Goal: Task Accomplishment & Management: Complete application form

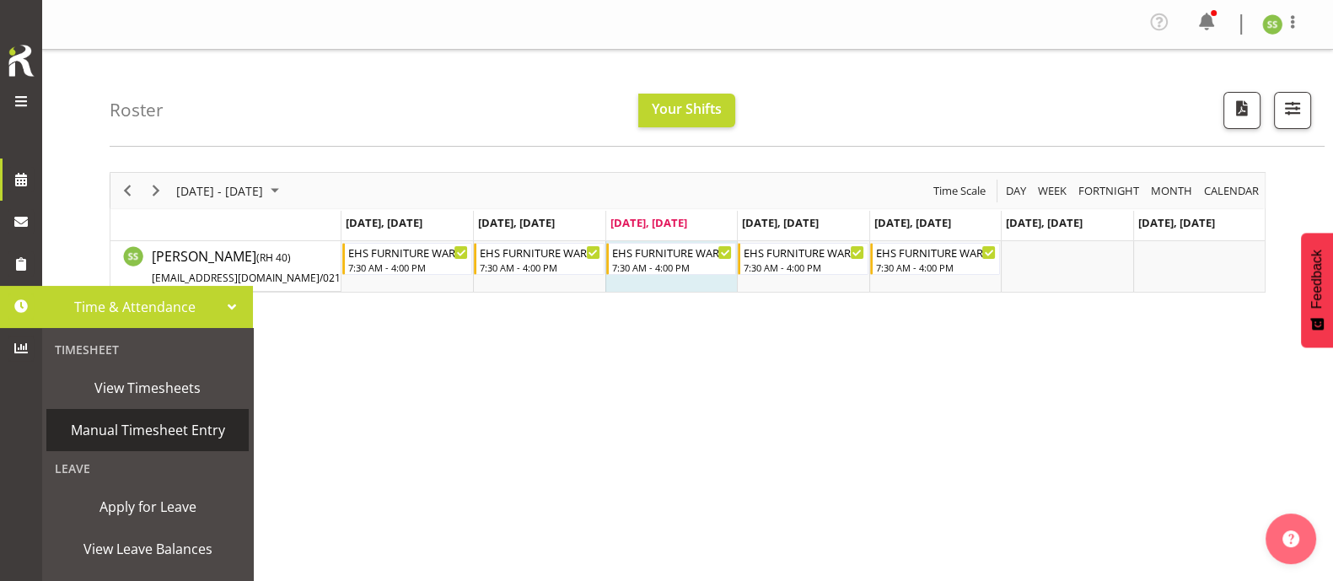
click at [143, 435] on span "Manual Timesheet Entry" at bounding box center [148, 429] width 186 height 25
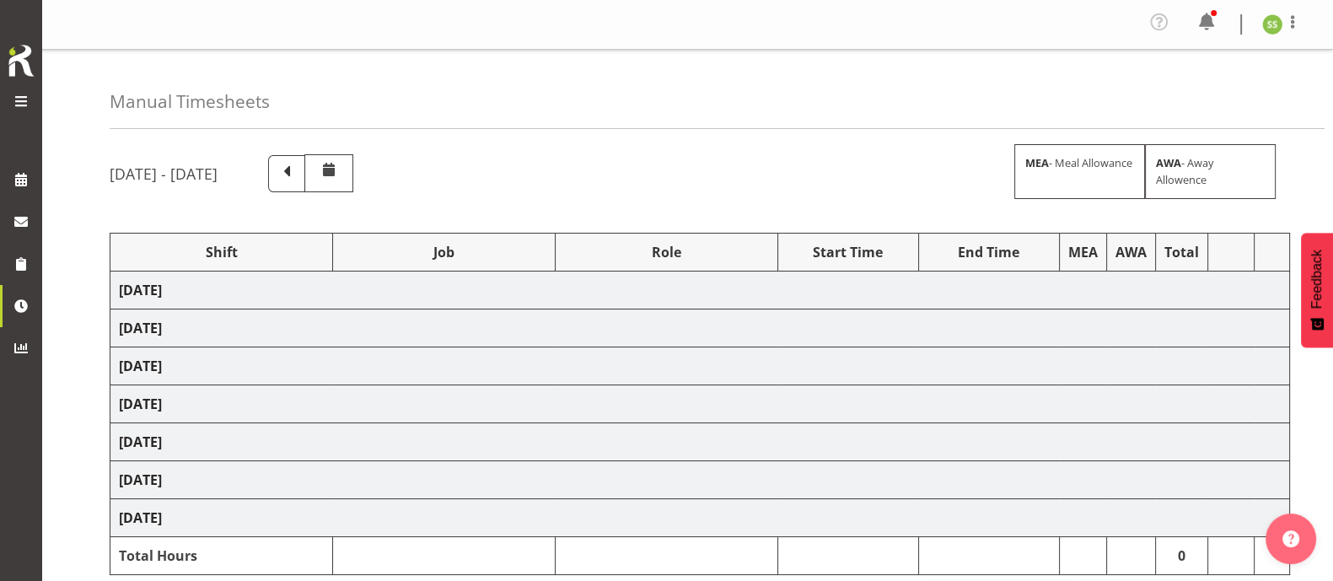
select select "38155"
select select "69"
select select "38155"
select select "69"
select select "38155"
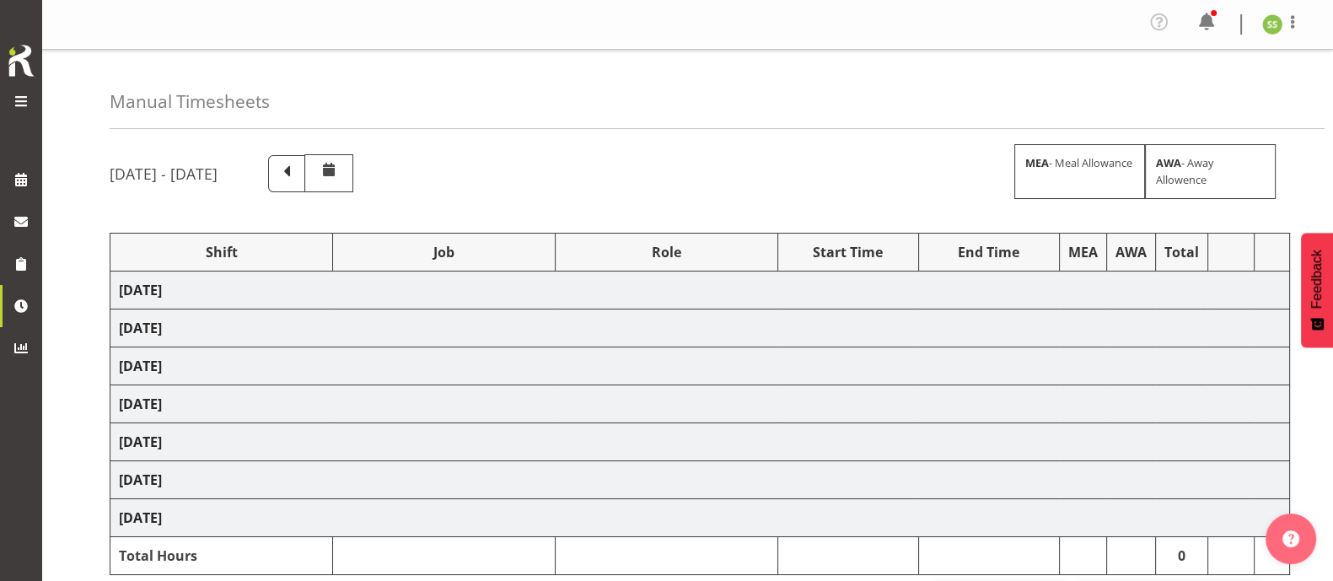
select select "69"
select select "38155"
select select "69"
select select "38155"
select select "69"
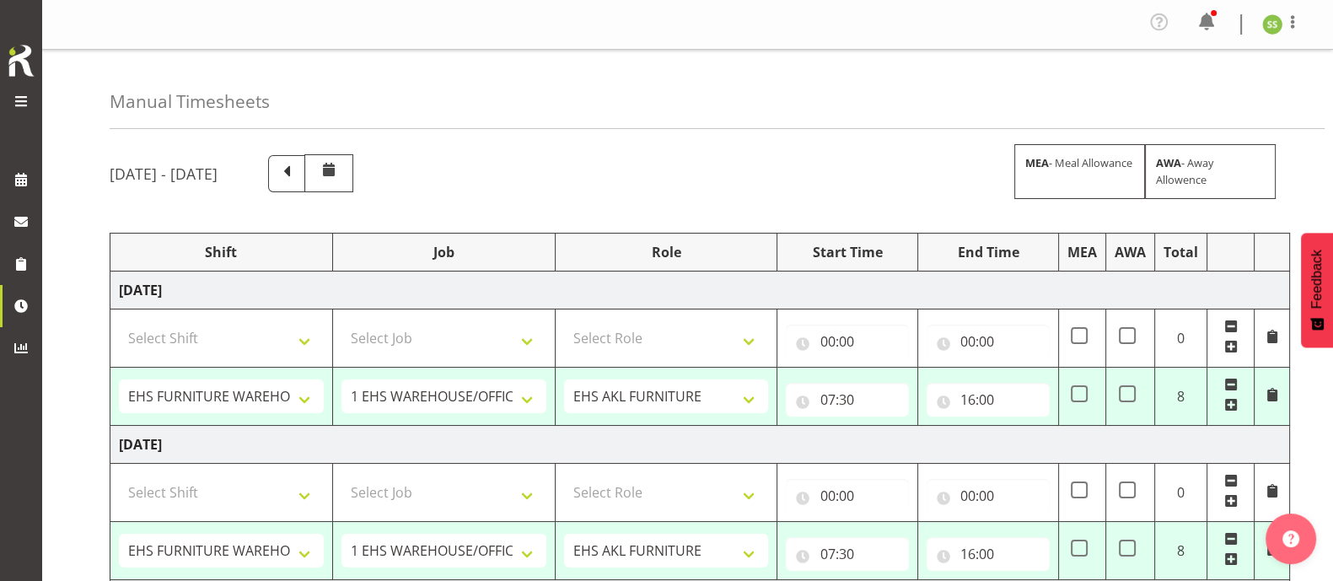
click at [298, 179] on span at bounding box center [287, 172] width 22 height 22
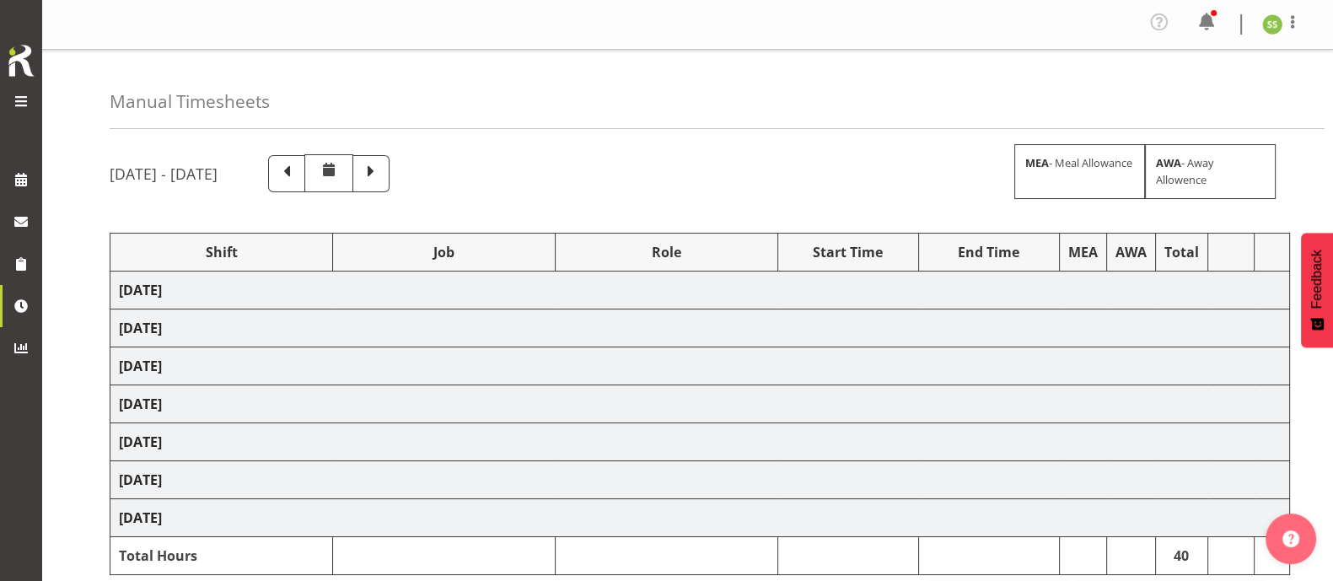
select select "38155"
select select "69"
select select "38155"
select select "69"
select select "38155"
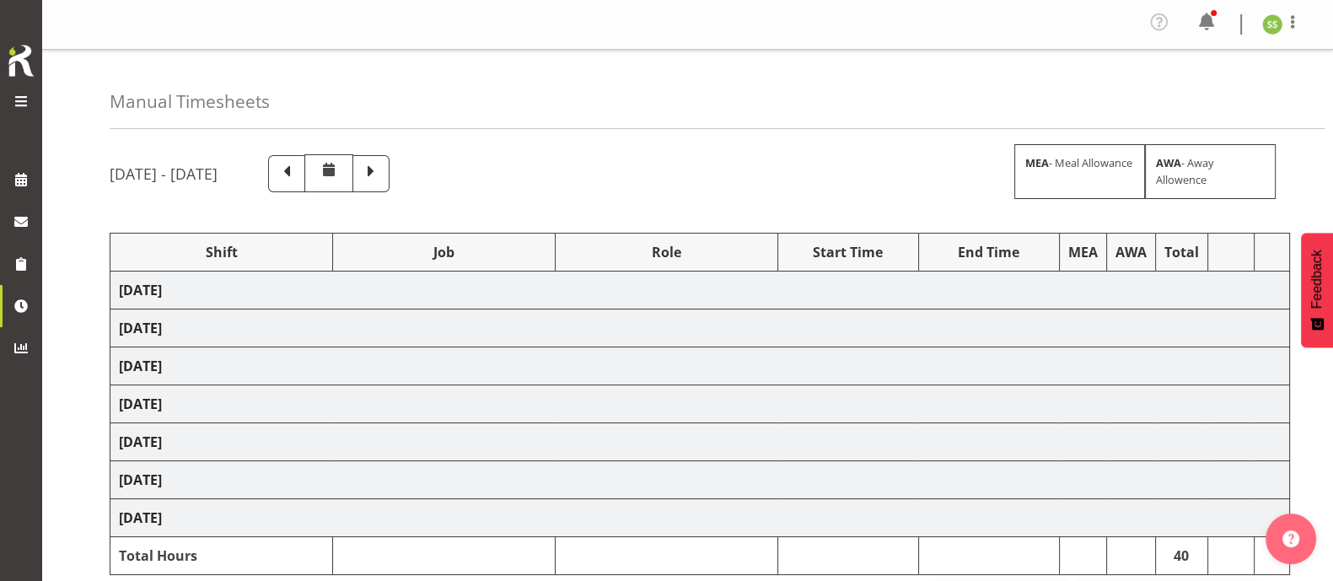
select select "69"
select select "38155"
select select "69"
select select "38155"
select select "69"
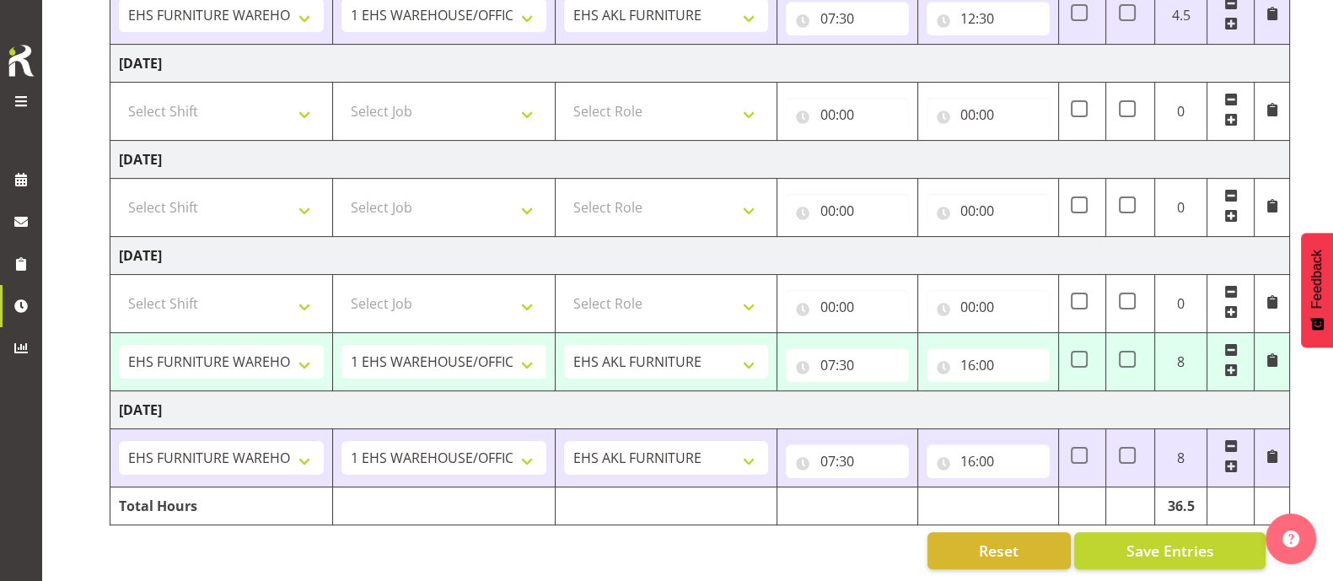
scroll to position [530, 0]
click at [1232, 342] on span at bounding box center [1230, 348] width 13 height 13
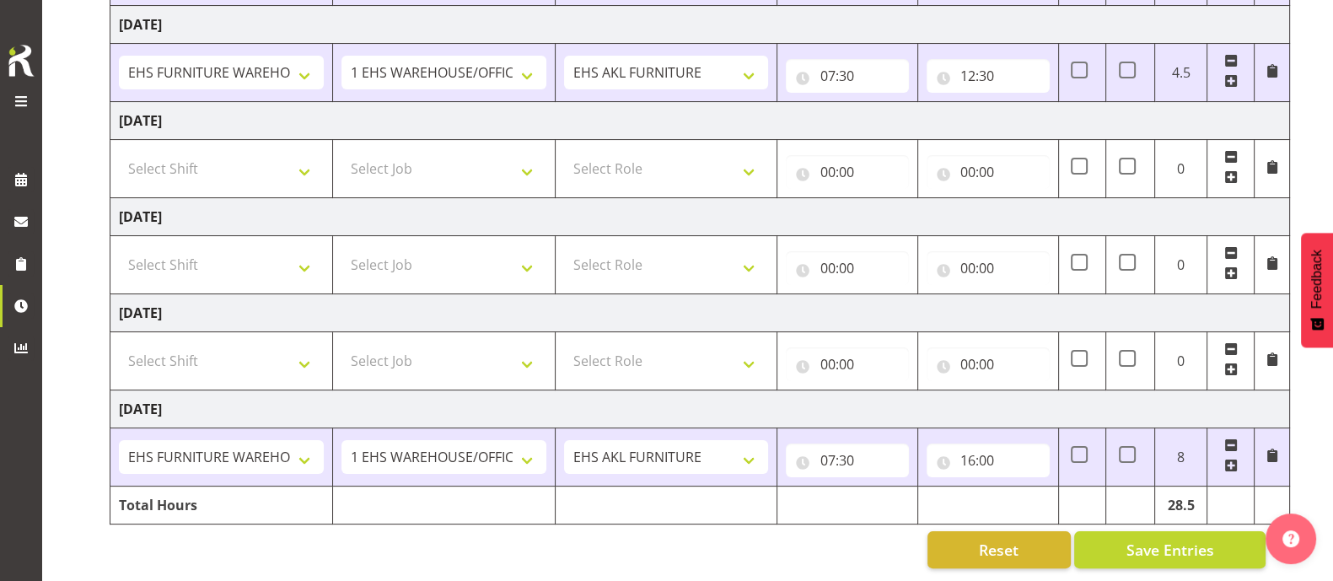
scroll to position [472, 0]
click at [1141, 539] on span "Save Entries" at bounding box center [1170, 550] width 88 height 22
click at [307, 347] on select "Select Shift Assist Carlton EVents Assist Carlton EVents Assist Carlton Events …" at bounding box center [221, 361] width 205 height 34
click at [71, 280] on div "Manual Timesheets August 20th - August 26th 2025 MEA - Meal Allowance AWA - Awa…" at bounding box center [687, 86] width 1291 height 989
click at [1153, 539] on span "Save Entries" at bounding box center [1170, 550] width 88 height 22
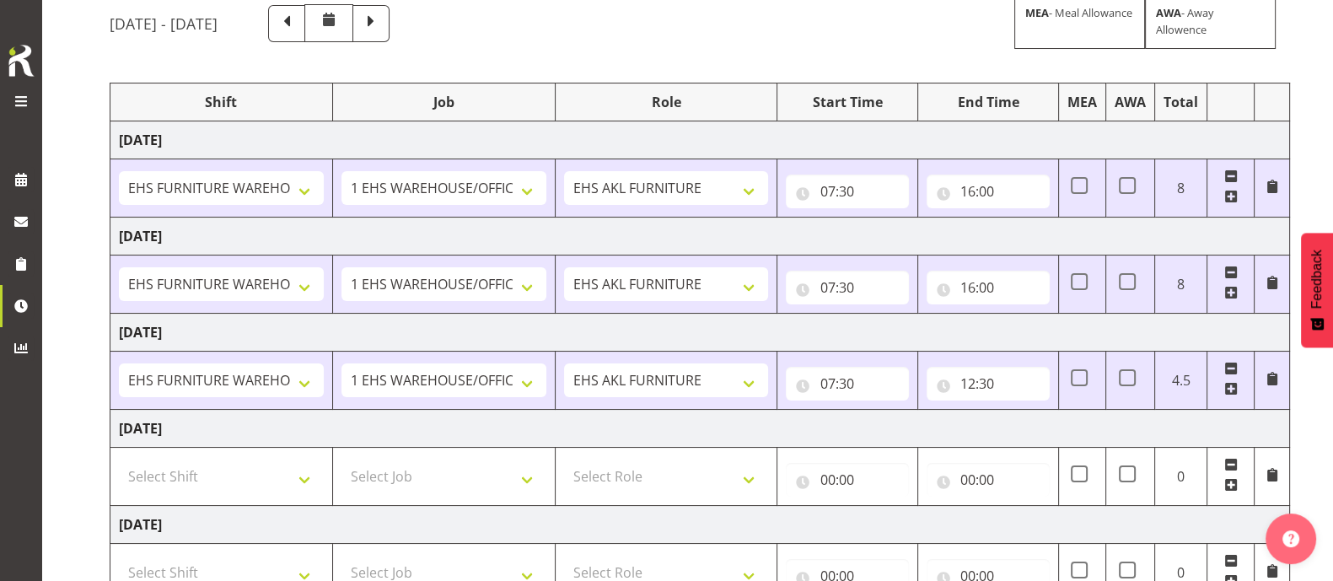
scroll to position [0, 0]
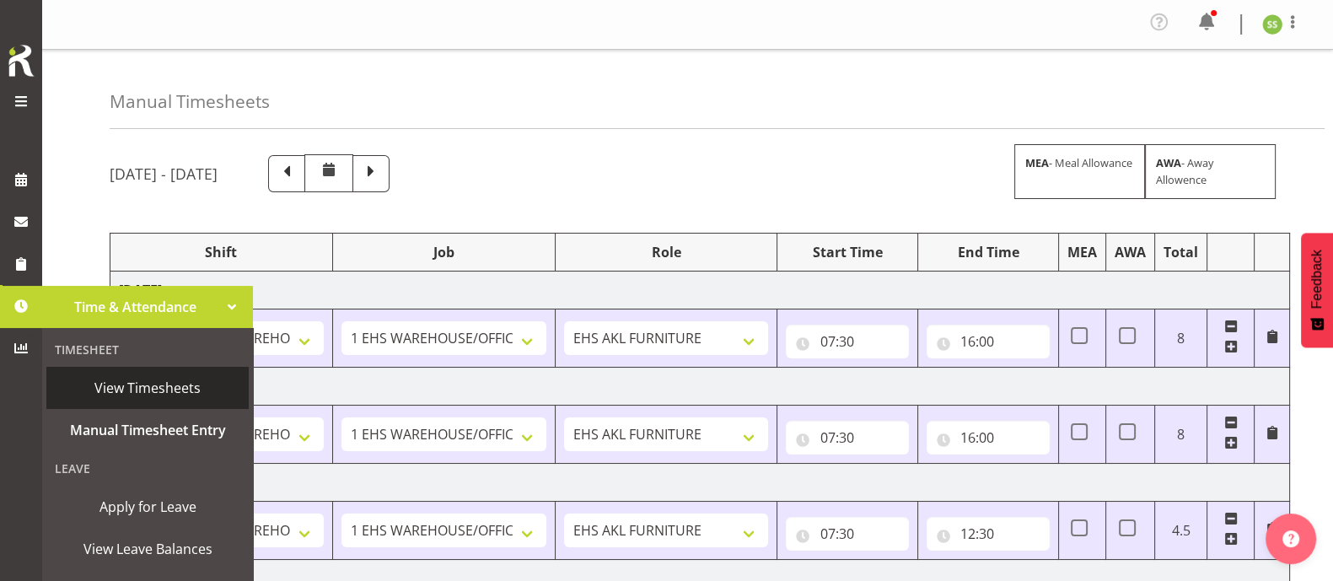
click at [128, 385] on span "View Timesheets" at bounding box center [148, 387] width 186 height 25
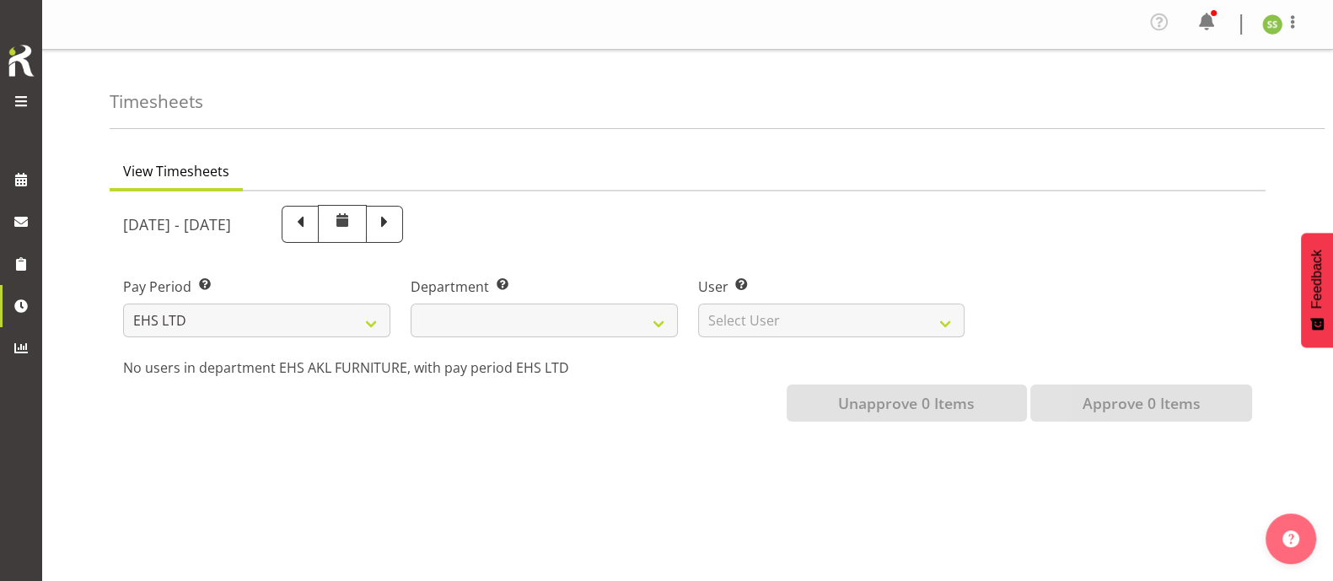
select select
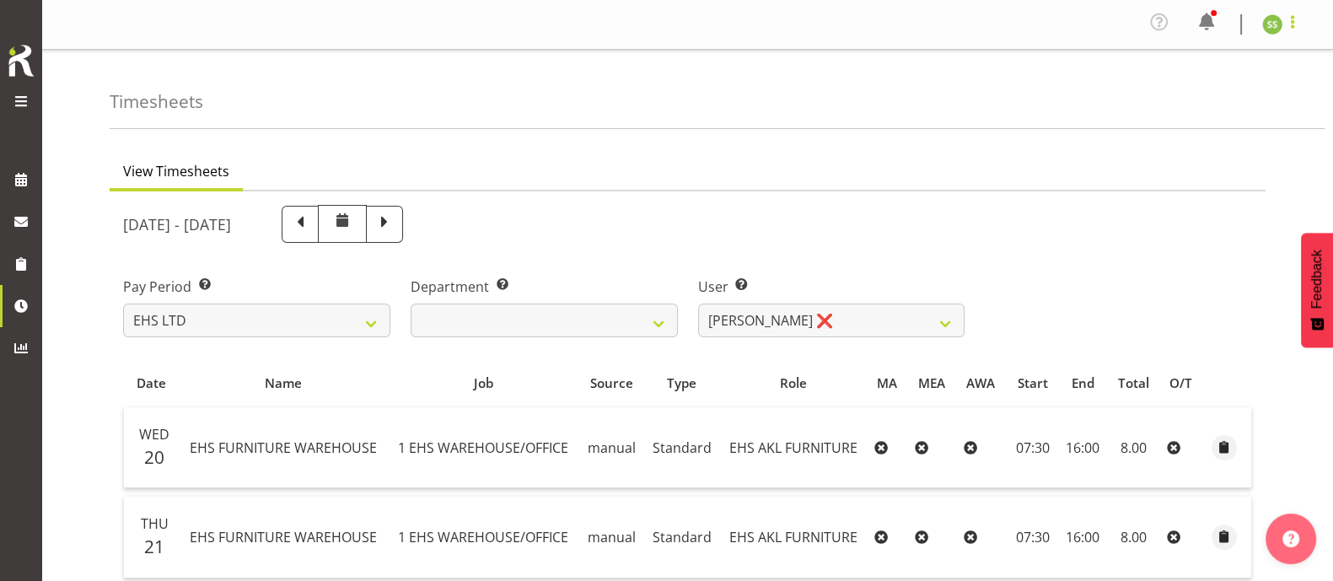
click at [1294, 24] on span at bounding box center [1293, 22] width 20 height 20
click at [1209, 94] on link "Log Out" at bounding box center [1222, 93] width 162 height 30
